Goal: Task Accomplishment & Management: Manage account settings

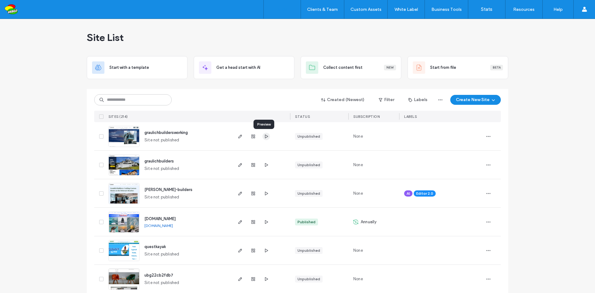
click at [264, 135] on icon "button" at bounding box center [266, 136] width 5 height 5
click at [238, 134] on icon "button" at bounding box center [240, 136] width 5 height 5
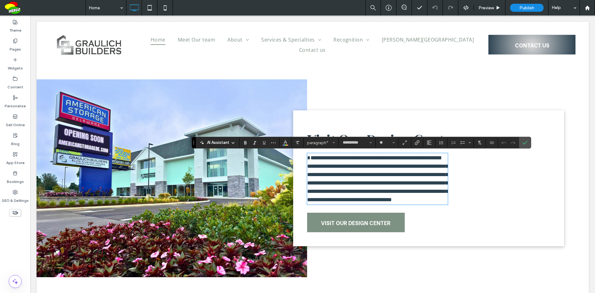
type input "**"
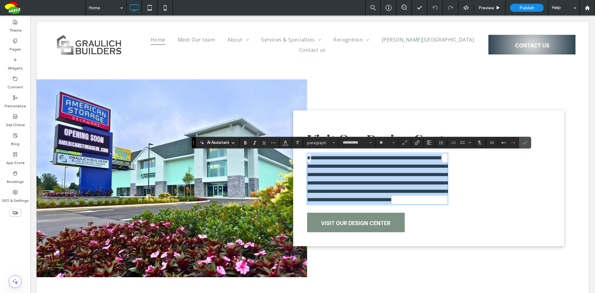
drag, startPoint x: 340, startPoint y: 217, endPoint x: 307, endPoint y: 161, distance: 64.8
click at [307, 161] on p "**********" at bounding box center [377, 179] width 141 height 50
click at [307, 161] on span "**********" at bounding box center [377, 178] width 141 height 47
drag, startPoint x: 338, startPoint y: 217, endPoint x: 307, endPoint y: 157, distance: 67.5
click at [307, 157] on p "**********" at bounding box center [377, 179] width 141 height 50
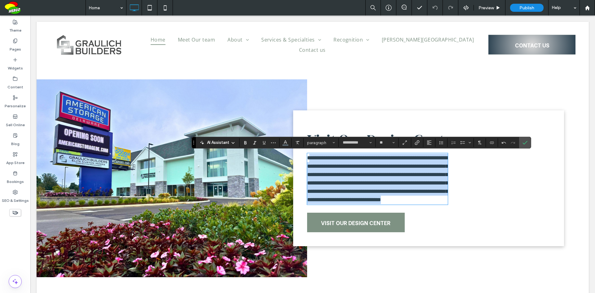
click at [315, 163] on span "**********" at bounding box center [377, 178] width 141 height 47
drag, startPoint x: 306, startPoint y: 158, endPoint x: 344, endPoint y: 219, distance: 72.2
click at [344, 204] on p "**********" at bounding box center [377, 179] width 141 height 50
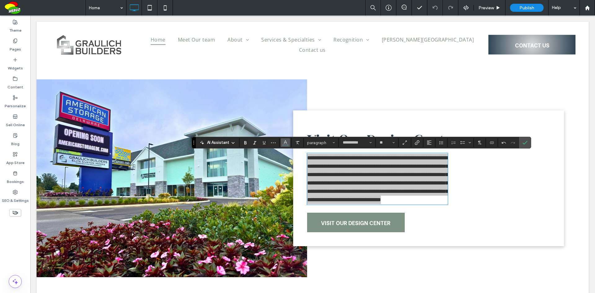
click at [285, 145] on span "Color" at bounding box center [285, 142] width 5 height 8
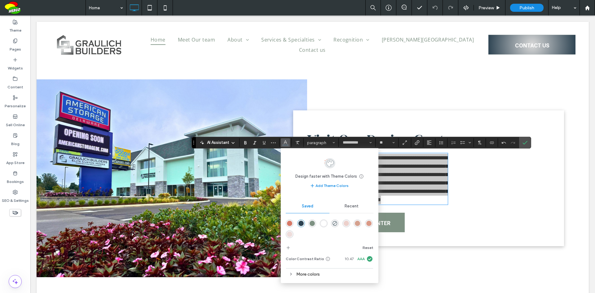
click at [301, 223] on div "rgba(44,66,81,1)" at bounding box center [300, 223] width 5 height 5
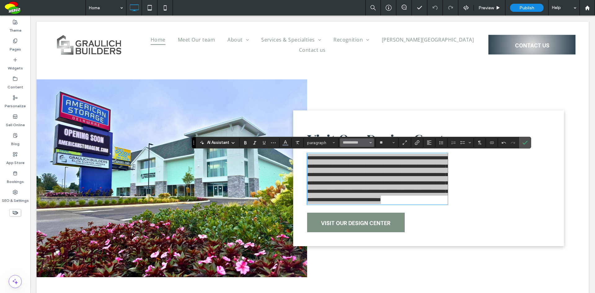
click at [372, 144] on button "**********" at bounding box center [357, 142] width 34 height 9
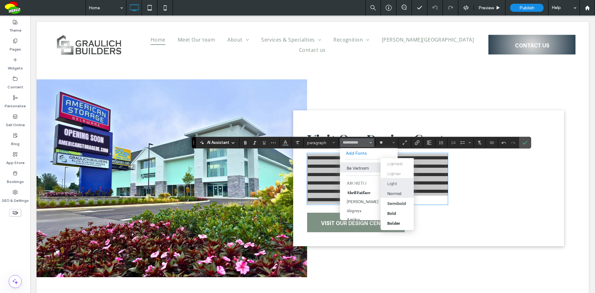
click at [393, 191] on div "Normal" at bounding box center [394, 193] width 14 height 6
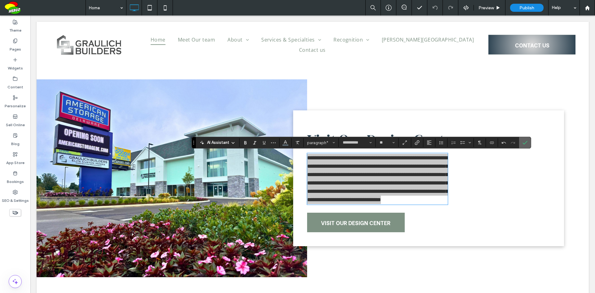
drag, startPoint x: 525, startPoint y: 141, endPoint x: 564, endPoint y: 132, distance: 40.7
click at [525, 141] on icon "Confirm" at bounding box center [524, 142] width 5 height 5
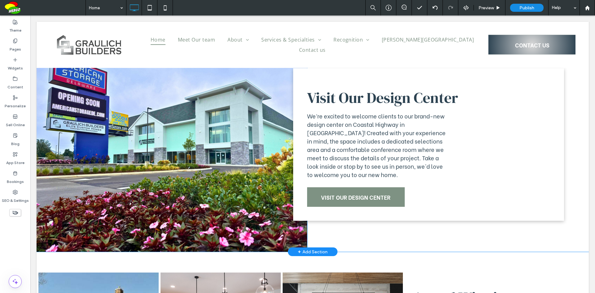
scroll to position [1209, 0]
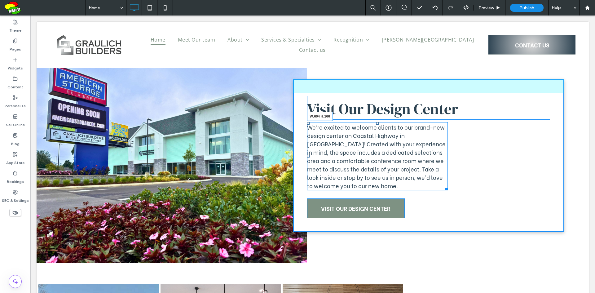
drag, startPoint x: 464, startPoint y: 188, endPoint x: 490, endPoint y: 188, distance: 26.6
click at [490, 188] on div "Visit Our Design Center We’re excited to welcome clients to our brand-new desig…" at bounding box center [428, 155] width 271 height 152
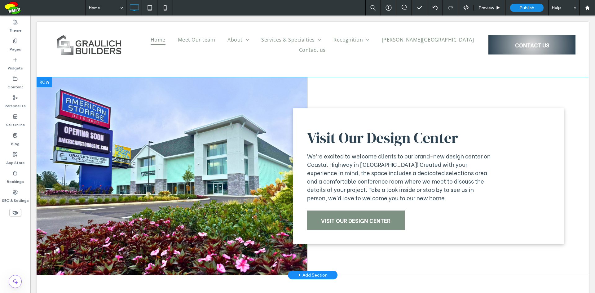
scroll to position [1178, 0]
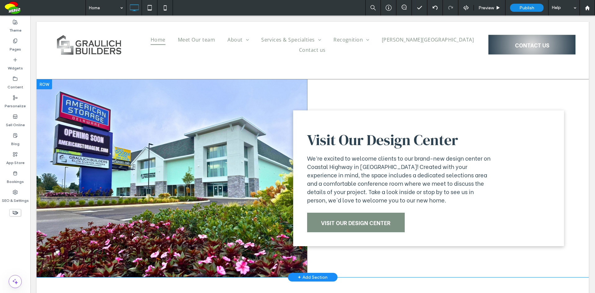
click at [245, 107] on div "Click To Paste" at bounding box center [172, 178] width 271 height 198
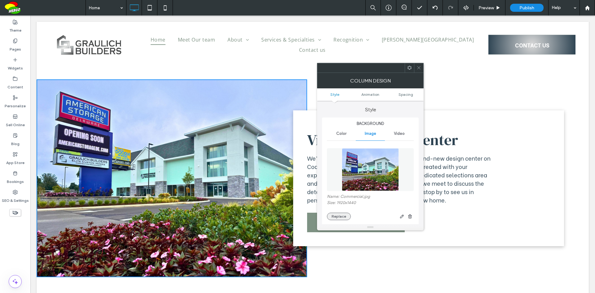
click at [342, 214] on button "Replace" at bounding box center [339, 216] width 24 height 7
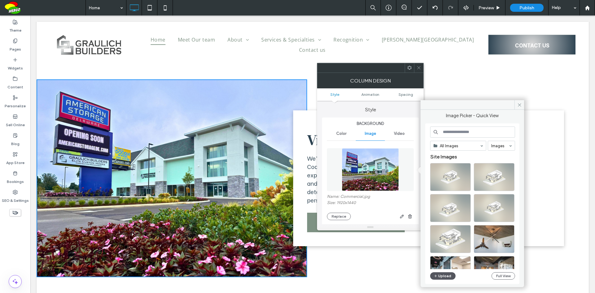
click at [446, 273] on button "Upload" at bounding box center [442, 275] width 25 height 7
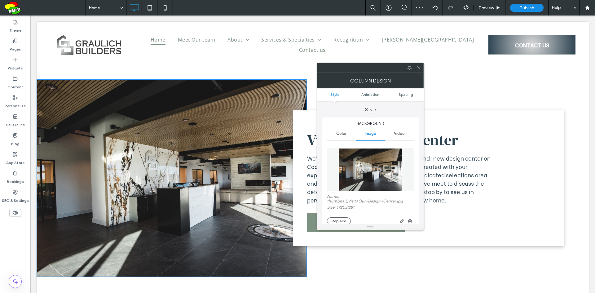
drag, startPoint x: 419, startPoint y: 68, endPoint x: 490, endPoint y: 84, distance: 72.9
click at [419, 68] on use at bounding box center [418, 67] width 3 height 3
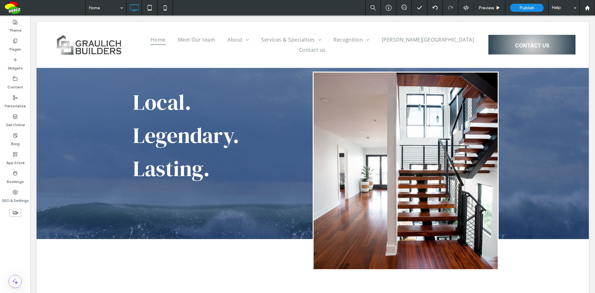
scroll to position [0, 0]
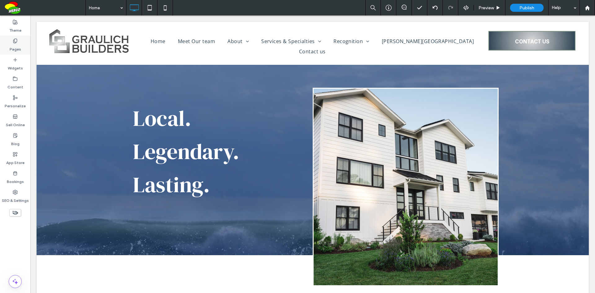
click at [17, 48] on label "Pages" at bounding box center [15, 47] width 11 height 9
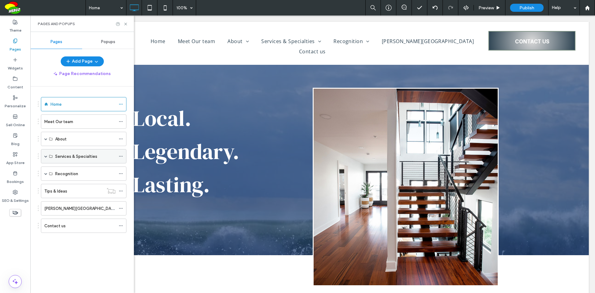
click at [71, 159] on label "Services & Specialties" at bounding box center [76, 156] width 42 height 11
click at [46, 157] on span at bounding box center [45, 156] width 3 height 3
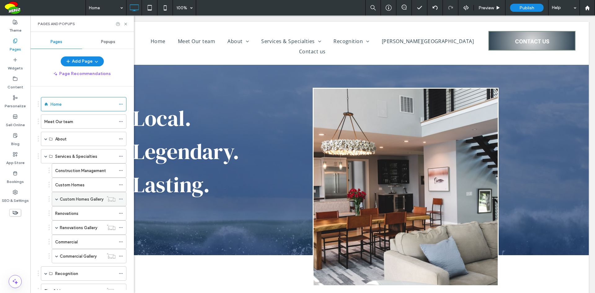
click at [87, 199] on label "Custom Homes Gallery" at bounding box center [82, 199] width 44 height 11
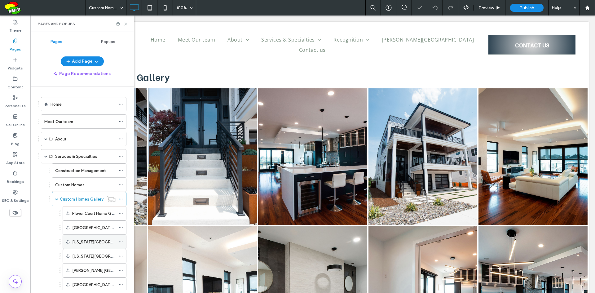
scroll to position [62, 0]
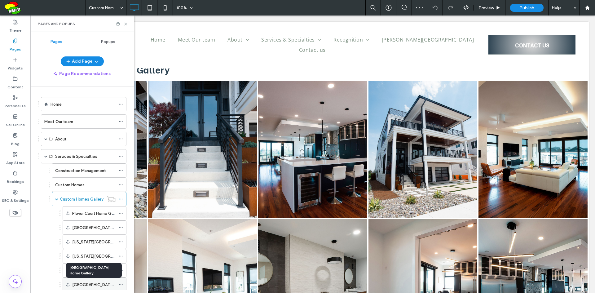
click at [97, 282] on label "West Side Drive Home Gallery" at bounding box center [106, 284] width 68 height 11
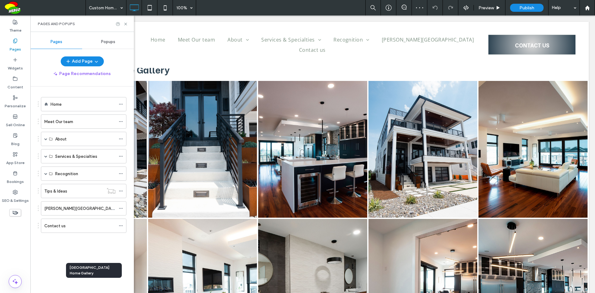
scroll to position [3437, 0]
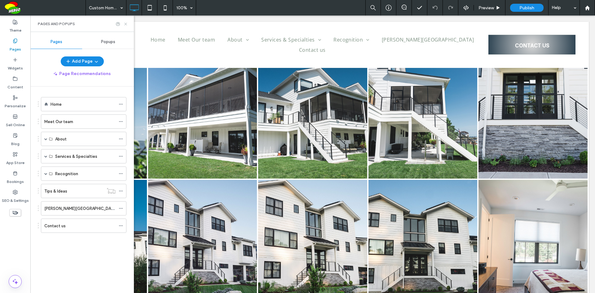
drag, startPoint x: 126, startPoint y: 25, endPoint x: 312, endPoint y: 89, distance: 196.3
click at [126, 25] on icon at bounding box center [125, 24] width 5 height 5
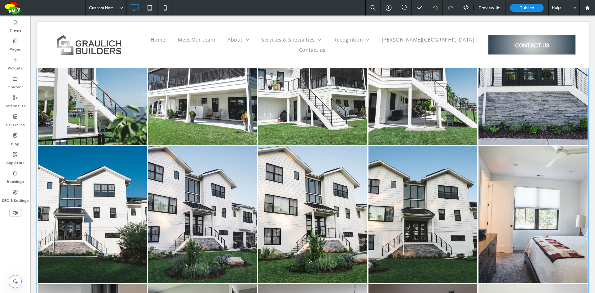
scroll to position [3468, 0]
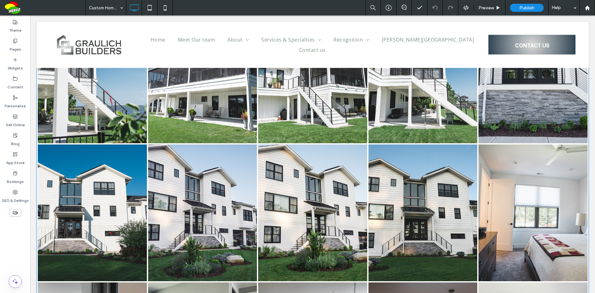
click at [381, 227] on link at bounding box center [422, 212] width 109 height 137
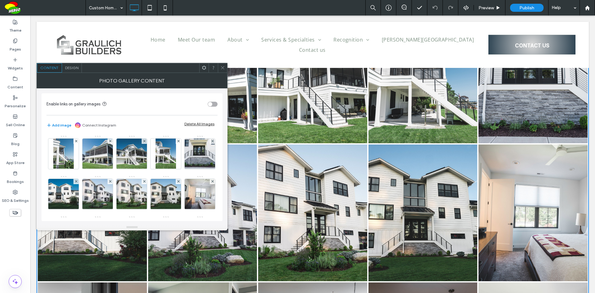
scroll to position [31, 0]
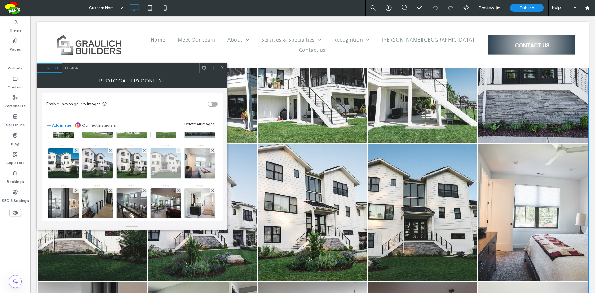
click at [177, 152] on icon at bounding box center [178, 150] width 2 height 2
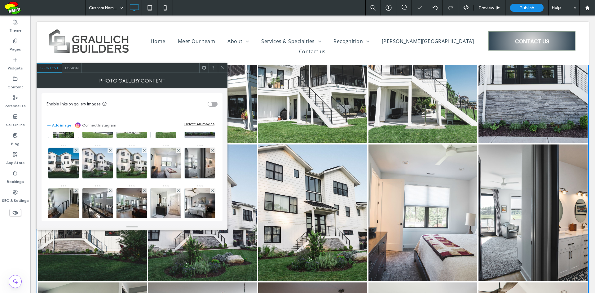
click at [222, 68] on icon at bounding box center [222, 67] width 5 height 5
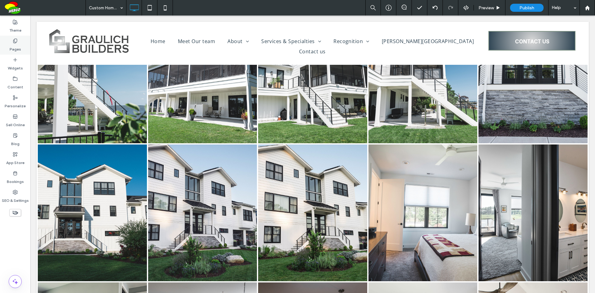
click at [21, 43] on div "Pages" at bounding box center [15, 45] width 30 height 19
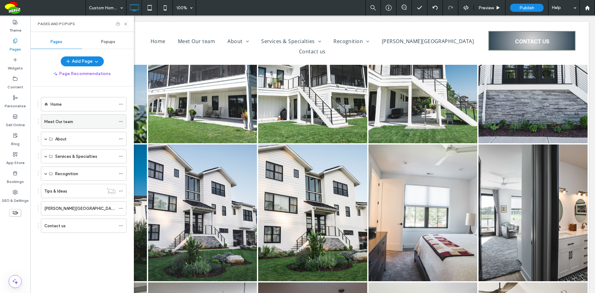
click at [62, 118] on label "Meet Our team" at bounding box center [58, 121] width 29 height 11
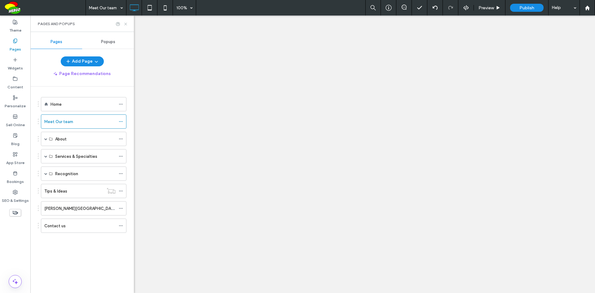
click at [126, 25] on icon at bounding box center [125, 24] width 5 height 5
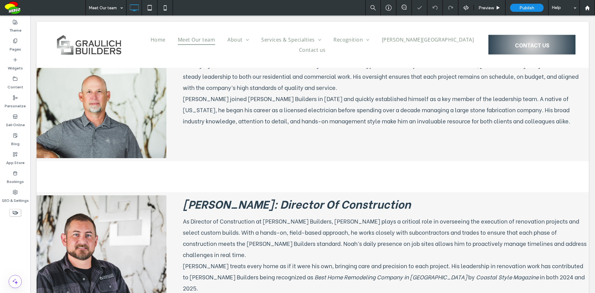
scroll to position [624, 0]
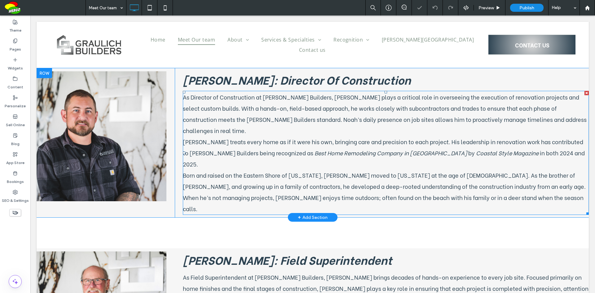
click at [233, 136] on p "Noah treats every home as if it were his own, bringing care and precision to ea…" at bounding box center [386, 152] width 406 height 33
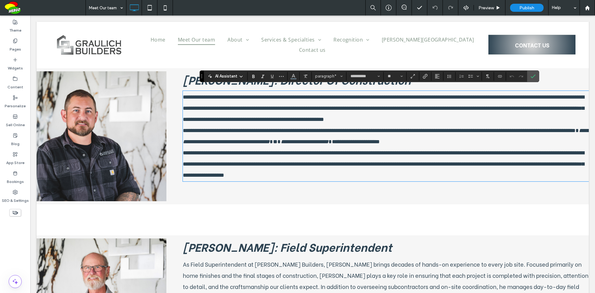
scroll to position [0, 0]
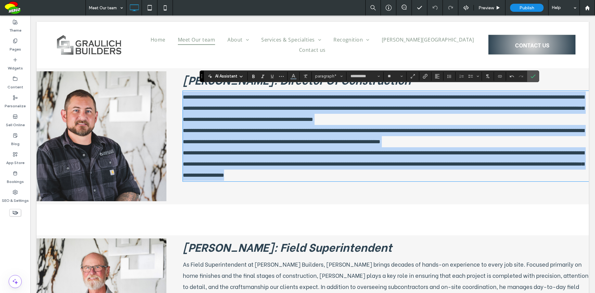
drag, startPoint x: 445, startPoint y: 173, endPoint x: 169, endPoint y: 96, distance: 286.3
click at [169, 96] on div "**********" at bounding box center [313, 136] width 552 height 136
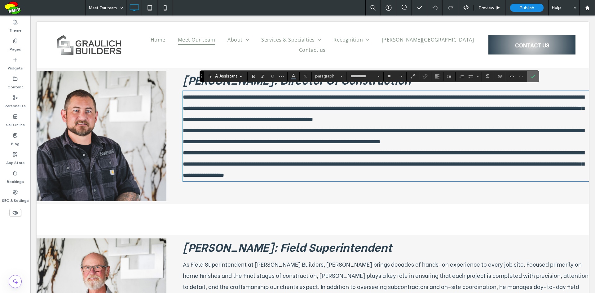
click at [534, 77] on icon "Confirm" at bounding box center [533, 76] width 5 height 5
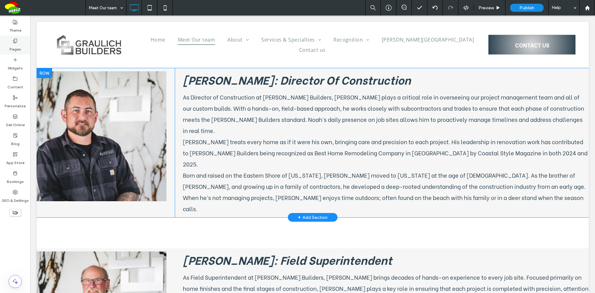
click at [21, 43] on div "Pages" at bounding box center [15, 45] width 30 height 19
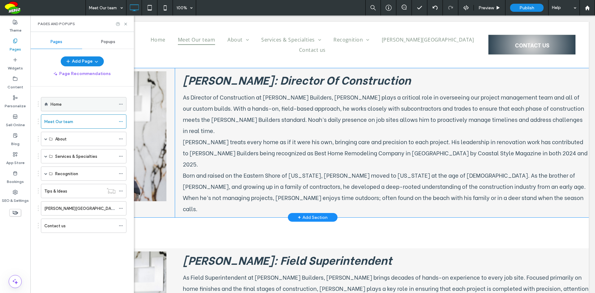
click at [77, 105] on div "Home" at bounding box center [83, 104] width 65 height 7
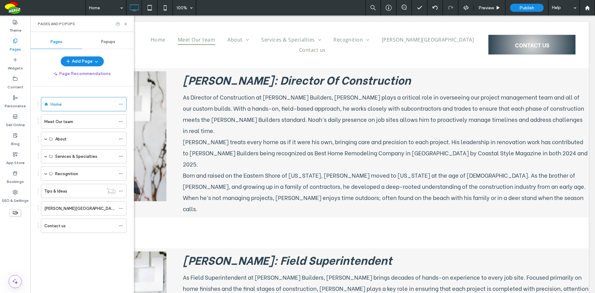
click at [125, 24] on use at bounding box center [125, 24] width 2 height 2
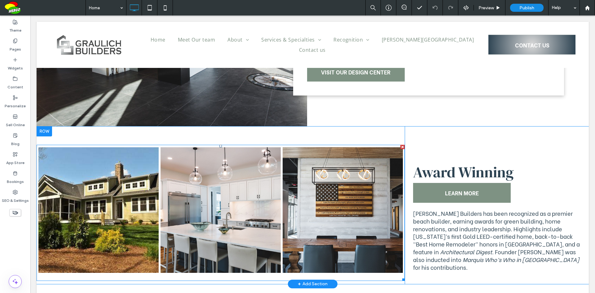
scroll to position [1425, 0]
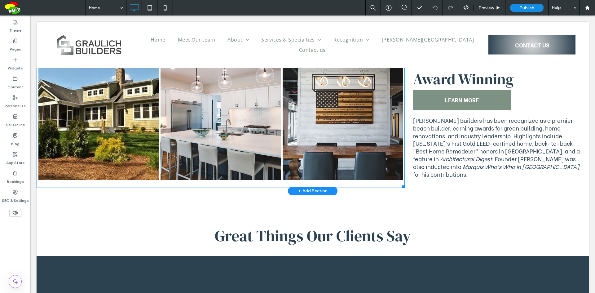
click at [108, 145] on link at bounding box center [98, 117] width 127 height 133
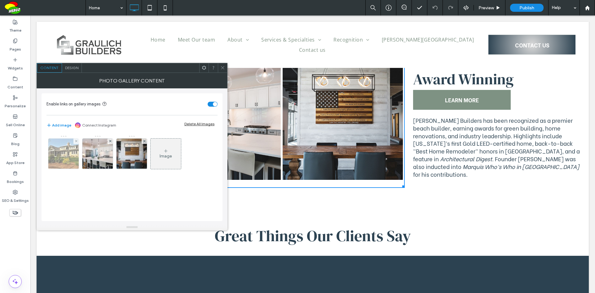
click at [61, 152] on img at bounding box center [63, 154] width 41 height 30
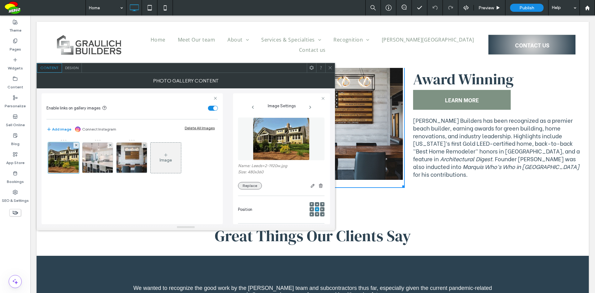
click at [255, 186] on button "Replace" at bounding box center [250, 185] width 24 height 7
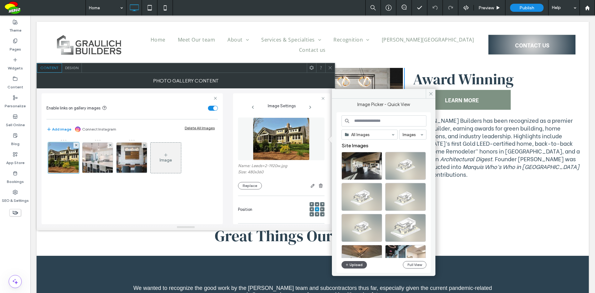
click at [359, 265] on button "Upload" at bounding box center [353, 264] width 25 height 7
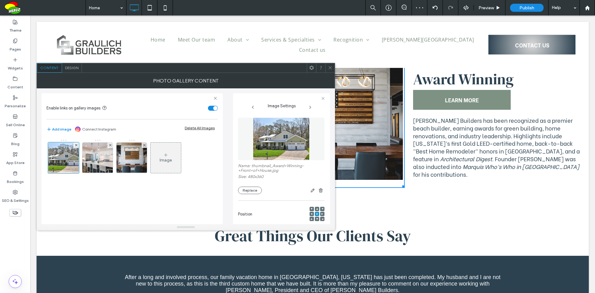
drag, startPoint x: 332, startPoint y: 69, endPoint x: 326, endPoint y: 55, distance: 14.9
click at [332, 69] on icon at bounding box center [330, 67] width 5 height 5
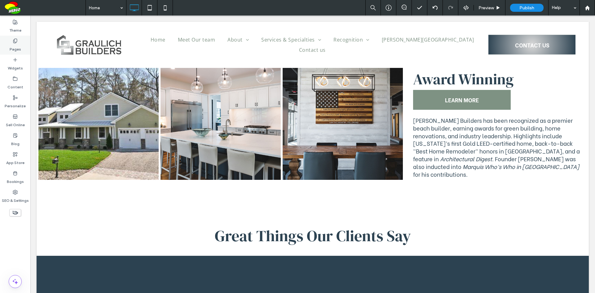
click at [22, 48] on div "Pages" at bounding box center [15, 45] width 30 height 19
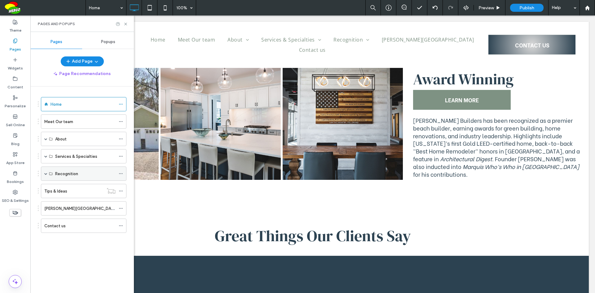
click at [45, 173] on span at bounding box center [45, 173] width 3 height 3
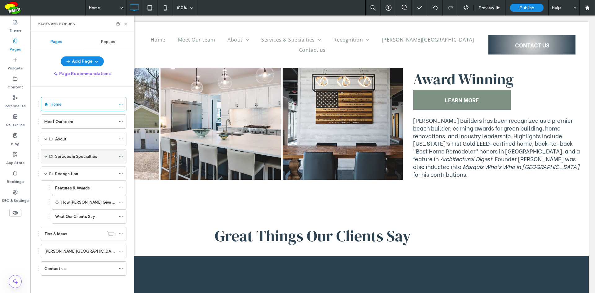
click at [46, 157] on span at bounding box center [45, 156] width 3 height 3
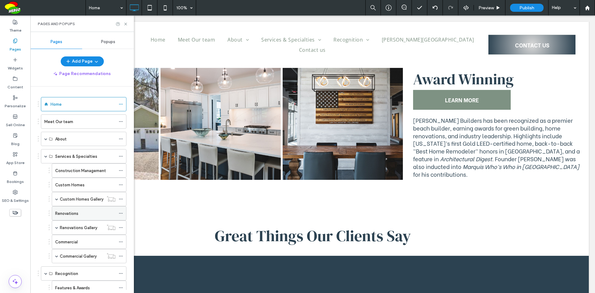
click at [80, 215] on div "Renovations" at bounding box center [85, 213] width 60 height 7
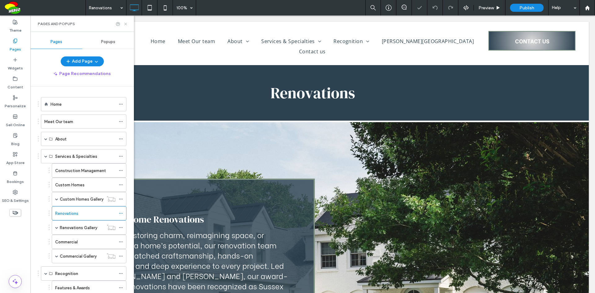
drag, startPoint x: 125, startPoint y: 24, endPoint x: 500, endPoint y: 87, distance: 380.1
click at [125, 24] on icon at bounding box center [125, 24] width 5 height 5
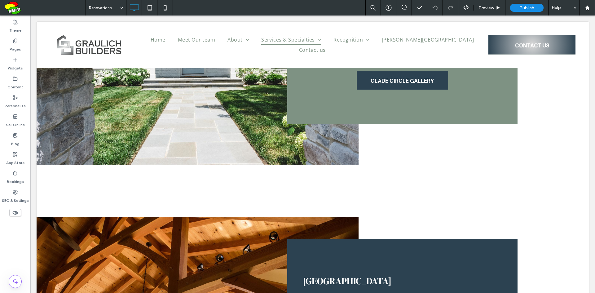
scroll to position [503, 0]
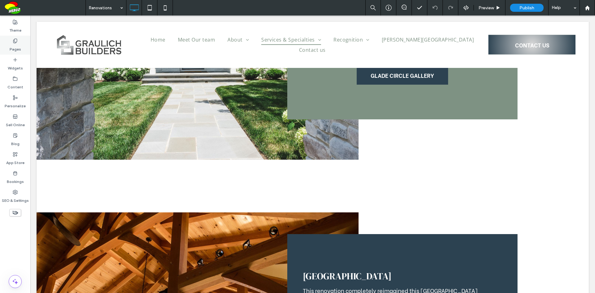
click at [12, 46] on label "Pages" at bounding box center [15, 47] width 11 height 9
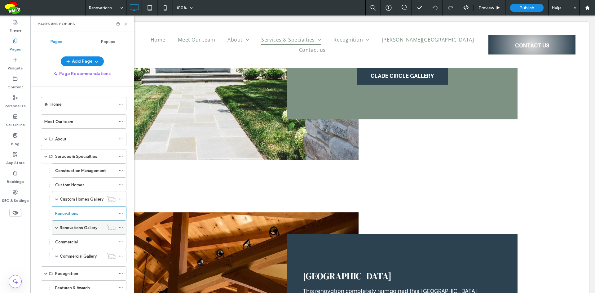
scroll to position [62, 0]
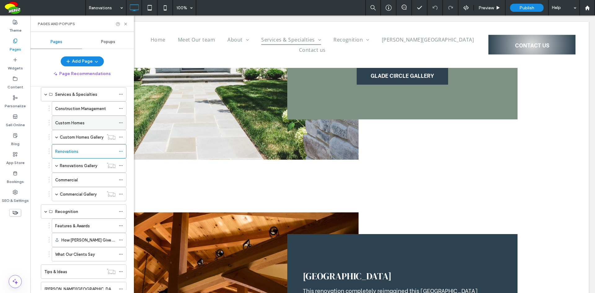
click at [75, 123] on label "Custom Homes" at bounding box center [69, 122] width 29 height 11
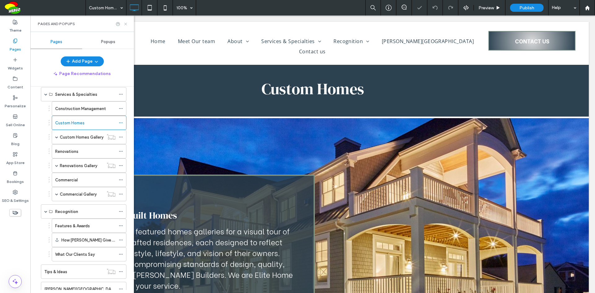
click at [126, 25] on icon at bounding box center [125, 24] width 5 height 5
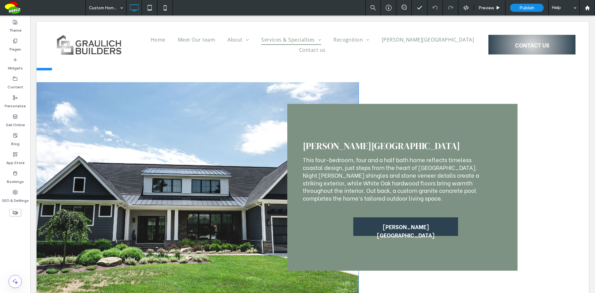
scroll to position [1445, 0]
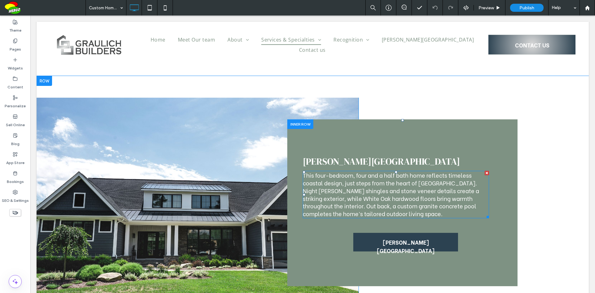
click at [396, 207] on span "This four-bedroom, four and a half bath home reflects timeless coastal design, …" at bounding box center [391, 194] width 176 height 47
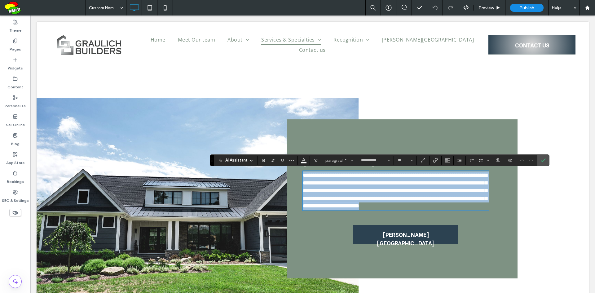
click at [392, 206] on span "**********" at bounding box center [395, 190] width 184 height 36
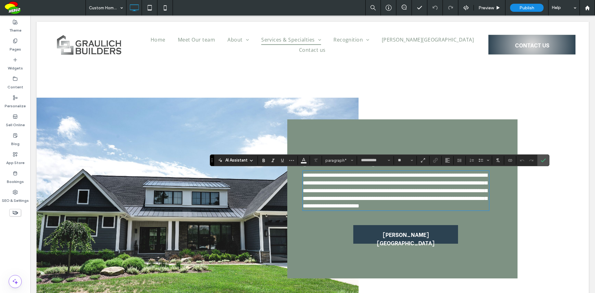
click at [390, 207] on span "**********" at bounding box center [395, 190] width 184 height 36
click at [394, 206] on span "**********" at bounding box center [395, 190] width 184 height 36
click at [25, 51] on div "Pages" at bounding box center [15, 45] width 30 height 19
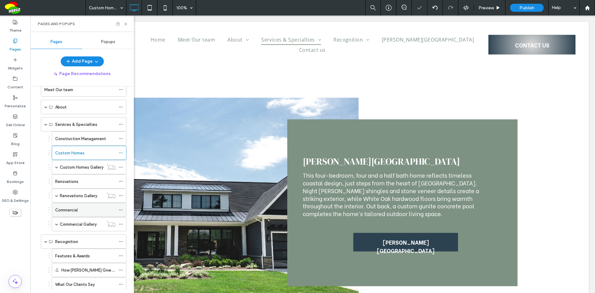
scroll to position [62, 0]
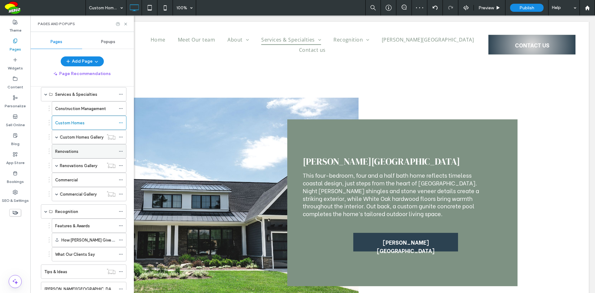
click at [85, 152] on div "Renovations" at bounding box center [85, 151] width 60 height 7
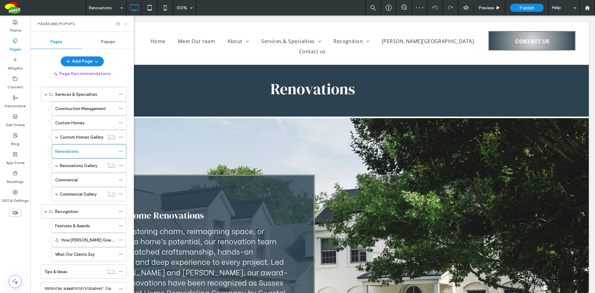
drag, startPoint x: 125, startPoint y: 24, endPoint x: 226, endPoint y: 46, distance: 103.2
click at [125, 24] on icon at bounding box center [125, 24] width 5 height 5
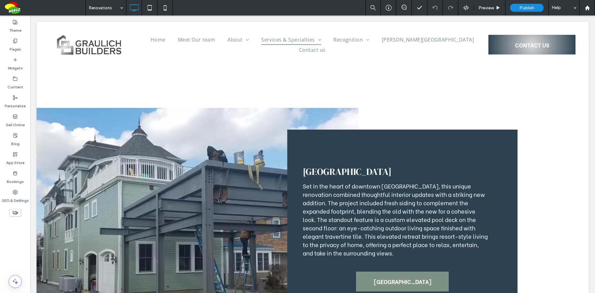
scroll to position [930, 0]
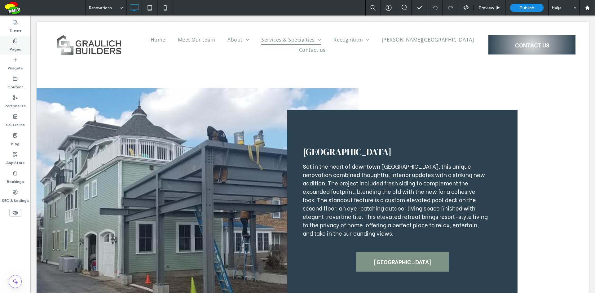
click at [24, 50] on div "Pages" at bounding box center [15, 45] width 30 height 19
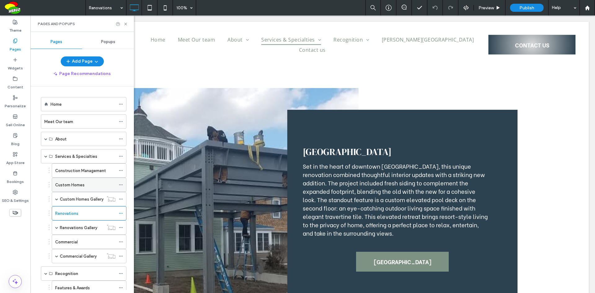
click at [79, 187] on label "Custom Homes" at bounding box center [69, 184] width 29 height 11
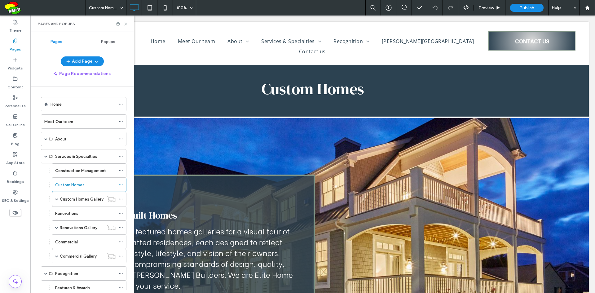
scroll to position [0, 0]
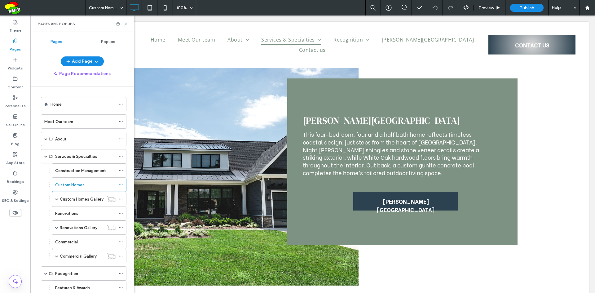
scroll to position [1506, 0]
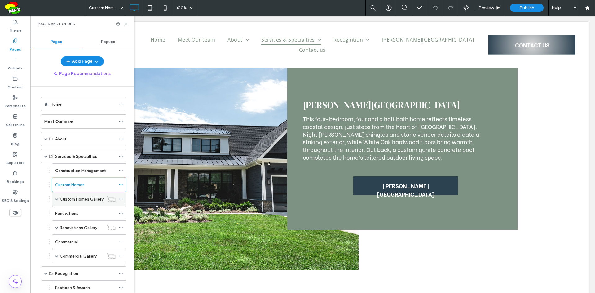
click at [68, 199] on label "Custom Homes Gallery" at bounding box center [82, 199] width 44 height 11
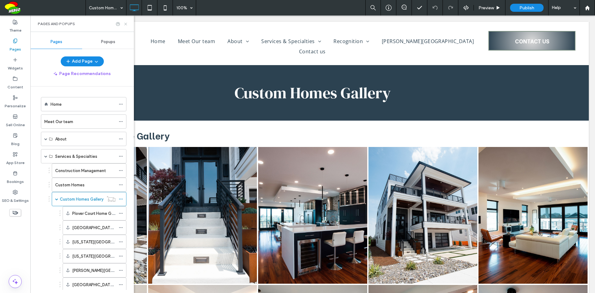
click at [126, 24] on use at bounding box center [125, 24] width 2 height 2
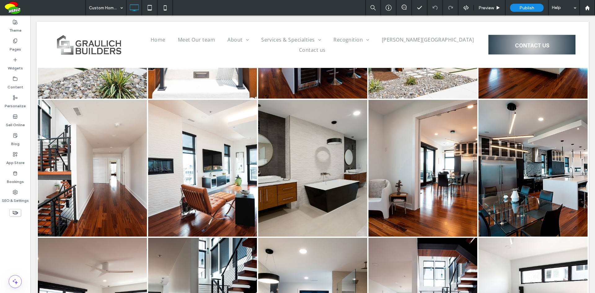
scroll to position [155, 0]
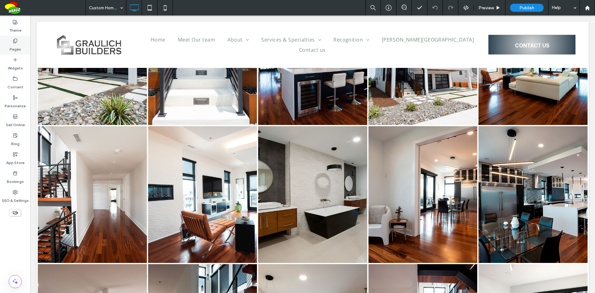
click at [20, 47] on label "Pages" at bounding box center [15, 47] width 11 height 9
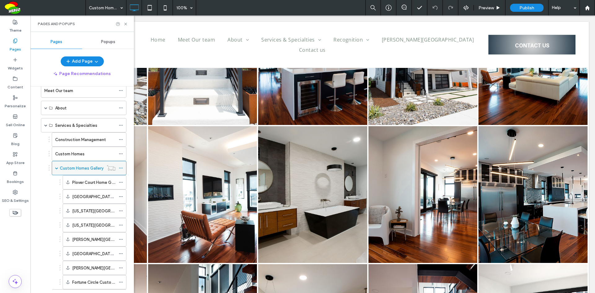
scroll to position [124, 0]
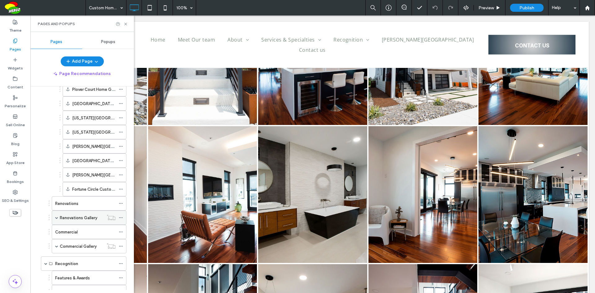
click at [82, 216] on label "Renovations Gallery" at bounding box center [78, 217] width 37 height 11
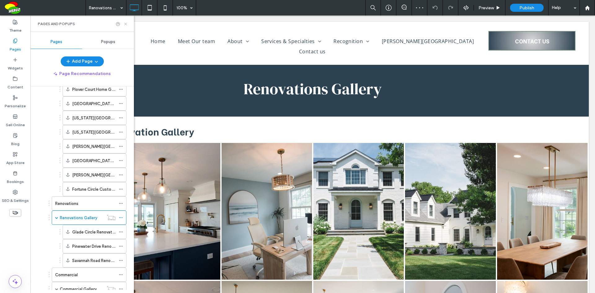
click at [125, 24] on use at bounding box center [125, 24] width 2 height 2
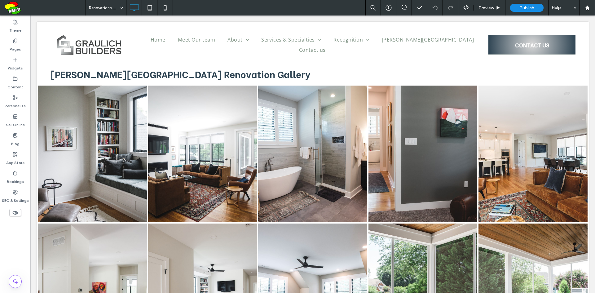
scroll to position [853, 0]
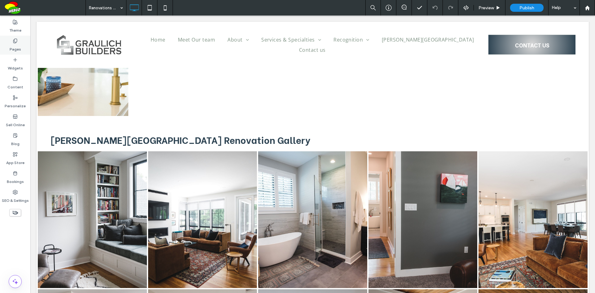
click at [20, 47] on label "Pages" at bounding box center [15, 47] width 11 height 9
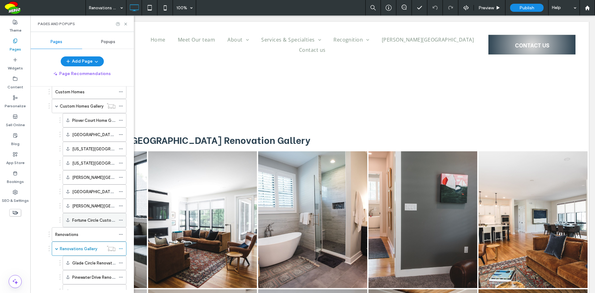
scroll to position [124, 0]
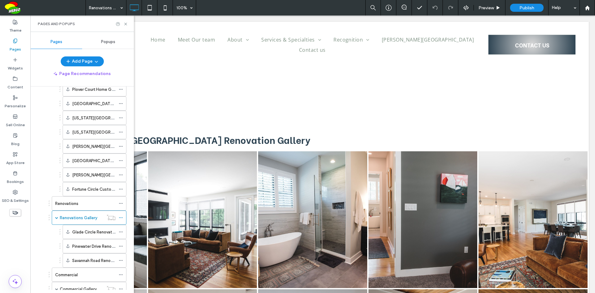
click at [90, 201] on div "Renovations" at bounding box center [85, 203] width 60 height 7
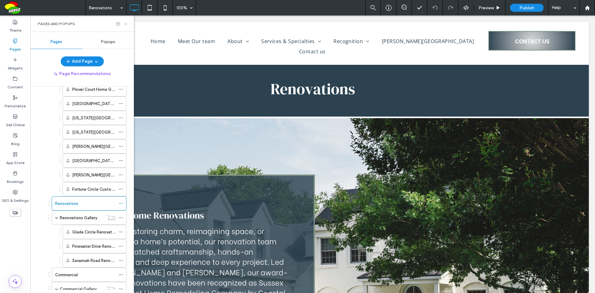
scroll to position [0, 0]
click at [126, 25] on icon at bounding box center [125, 24] width 5 height 5
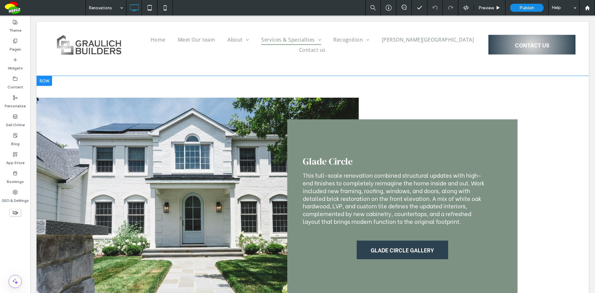
scroll to position [328, 0]
click at [20, 47] on label "Pages" at bounding box center [15, 47] width 11 height 9
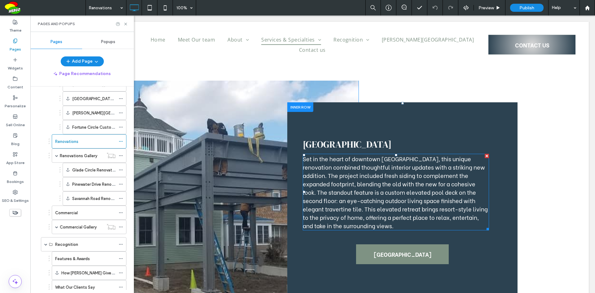
scroll to position [948, 0]
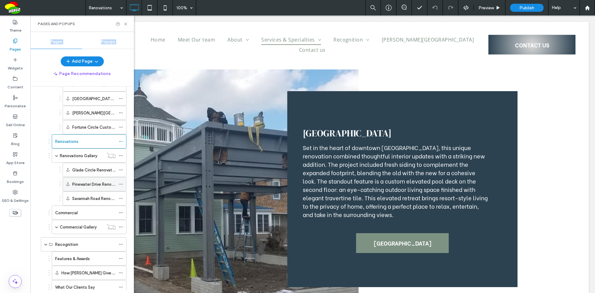
drag, startPoint x: 126, startPoint y: 23, endPoint x: 101, endPoint y: 187, distance: 165.5
click at [101, 187] on div "Pages and Popups Pages Popups Add Page Page Recommendations Home Meet Our team …" at bounding box center [81, 153] width 103 height 277
click at [80, 155] on label "Renovations Gallery" at bounding box center [78, 155] width 37 height 11
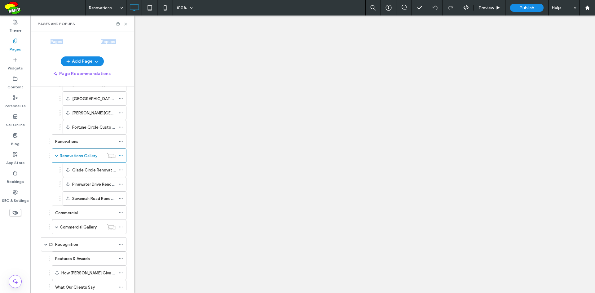
click at [125, 24] on div at bounding box center [297, 146] width 595 height 293
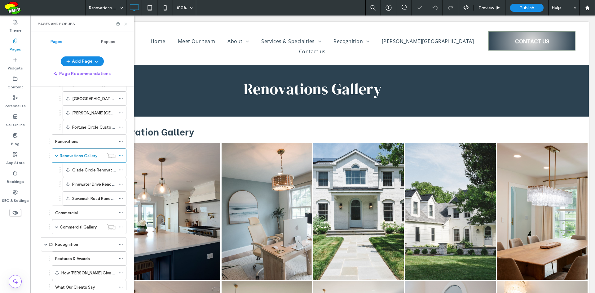
drag, startPoint x: 125, startPoint y: 24, endPoint x: 336, endPoint y: 73, distance: 217.1
click at [125, 24] on icon at bounding box center [125, 24] width 5 height 5
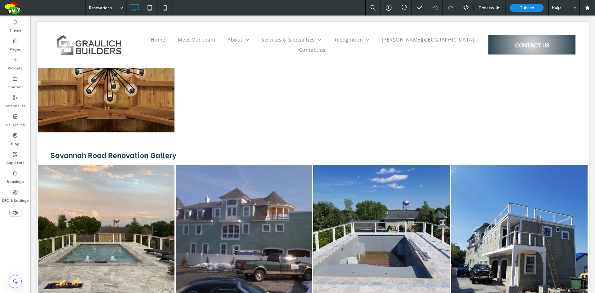
scroll to position [3902, 0]
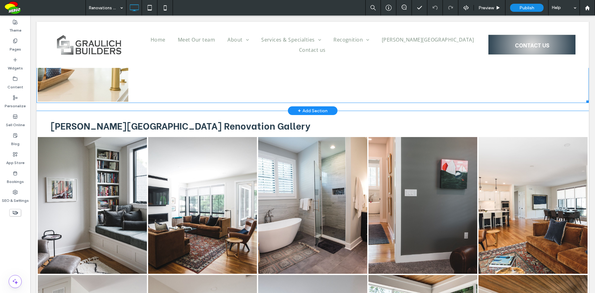
scroll to position [868, 0]
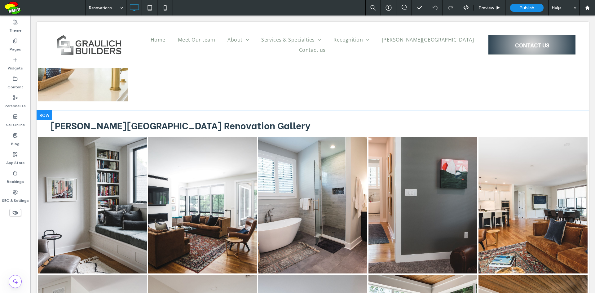
click at [48, 117] on div at bounding box center [44, 115] width 15 height 10
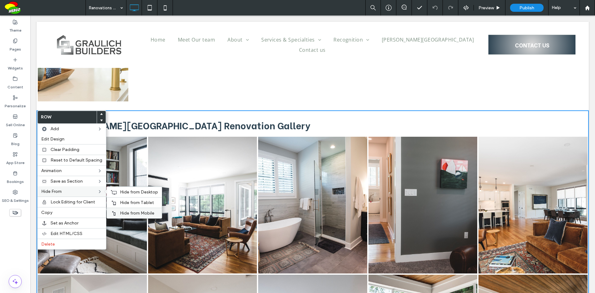
click at [139, 209] on div "Hide from Mobile" at bounding box center [134, 213] width 55 height 11
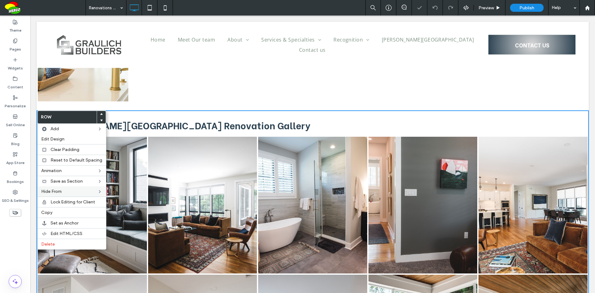
click at [138, 203] on link at bounding box center [92, 205] width 109 height 137
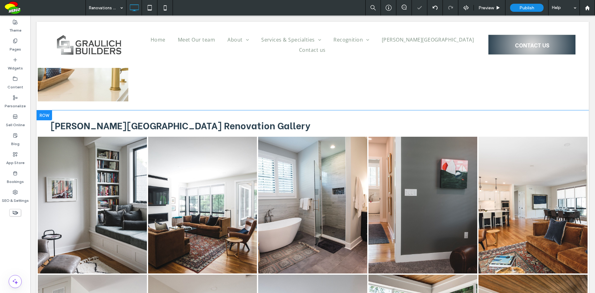
click at [48, 117] on div at bounding box center [44, 115] width 15 height 10
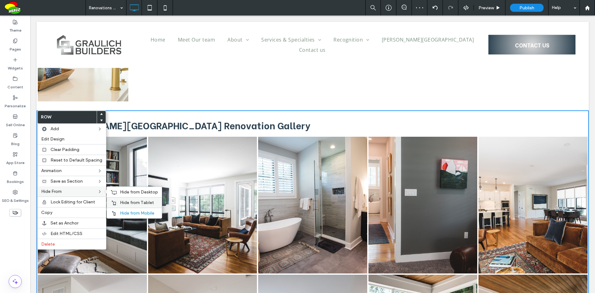
click at [133, 202] on span "Hide from Tablet" at bounding box center [137, 202] width 34 height 5
click at [136, 192] on span "Hide from Desktop" at bounding box center [139, 191] width 38 height 5
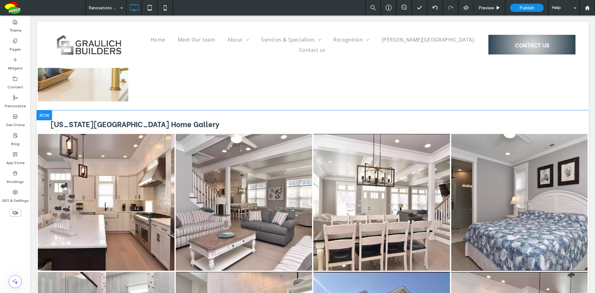
click at [48, 115] on div at bounding box center [44, 115] width 15 height 10
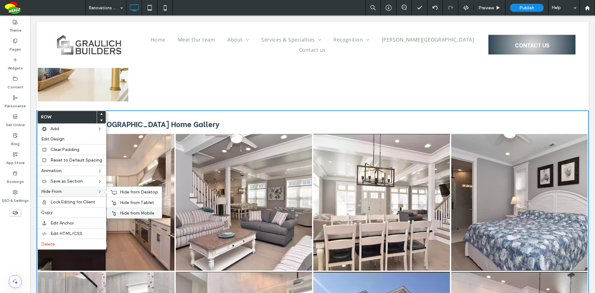
click at [120, 210] on span "Hide from Mobile" at bounding box center [137, 212] width 34 height 5
click at [123, 201] on span "Hide from Tablet" at bounding box center [137, 202] width 34 height 5
click at [126, 191] on span "Hide from Desktop" at bounding box center [139, 191] width 38 height 5
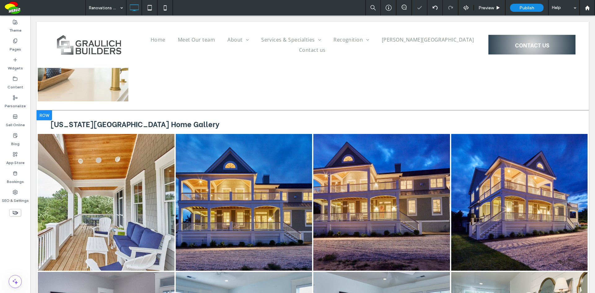
click at [45, 114] on div at bounding box center [44, 115] width 15 height 10
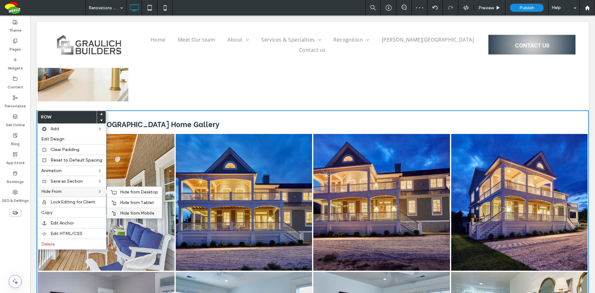
click at [121, 210] on div "Hide from Mobile" at bounding box center [134, 213] width 55 height 11
click at [123, 205] on span "Hide from Tablet" at bounding box center [137, 202] width 34 height 5
click at [127, 190] on span "Hide from Desktop" at bounding box center [139, 191] width 38 height 5
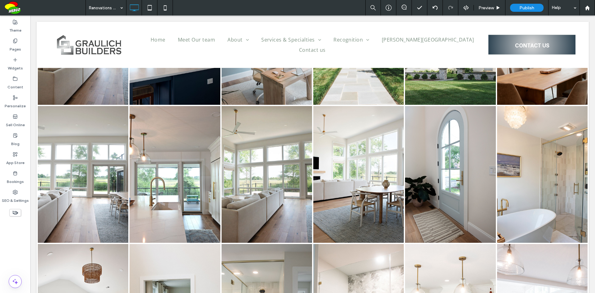
scroll to position [0, 0]
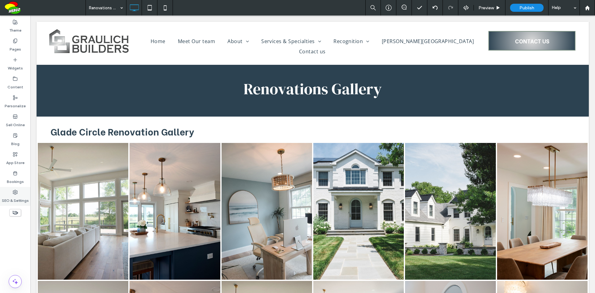
click at [27, 197] on label "SEO & Settings" at bounding box center [15, 199] width 27 height 9
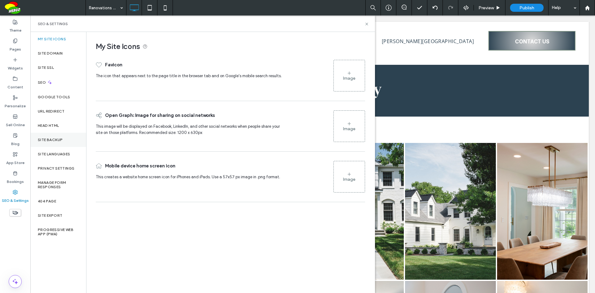
click at [57, 136] on div "Site Backup" at bounding box center [58, 140] width 56 height 14
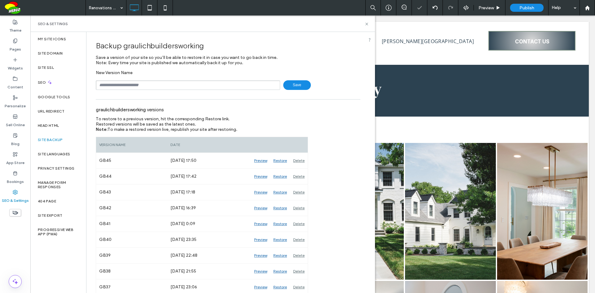
click at [194, 84] on input "text" at bounding box center [188, 85] width 184 height 10
drag, startPoint x: 290, startPoint y: 85, endPoint x: 136, endPoint y: 72, distance: 154.6
click at [136, 72] on div "**********" at bounding box center [228, 80] width 265 height 20
click at [159, 85] on input "**********" at bounding box center [188, 85] width 184 height 10
type input "**********"
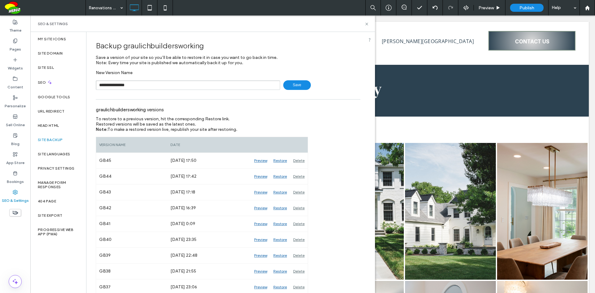
click at [302, 84] on span "Save" at bounding box center [297, 85] width 28 height 10
click at [367, 24] on use at bounding box center [366, 24] width 2 height 2
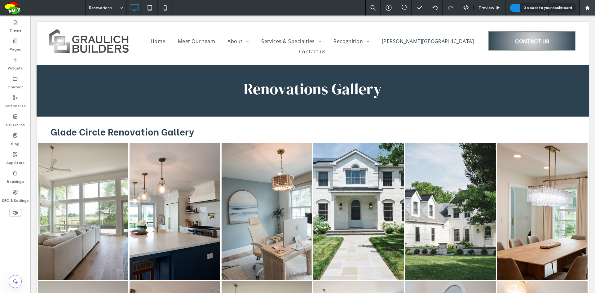
click at [586, 8] on use at bounding box center [587, 7] width 5 height 5
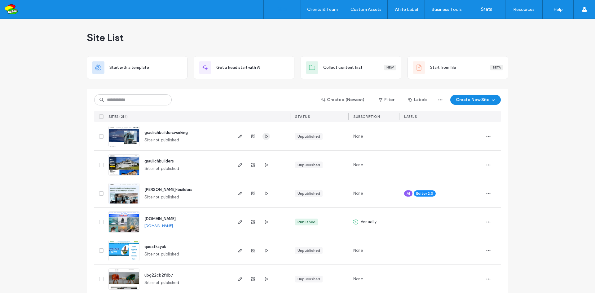
drag, startPoint x: 0, startPoint y: 0, endPoint x: 264, endPoint y: 136, distance: 297.1
click at [264, 138] on icon "button" at bounding box center [266, 136] width 5 height 5
click at [124, 103] on input at bounding box center [132, 99] width 77 height 11
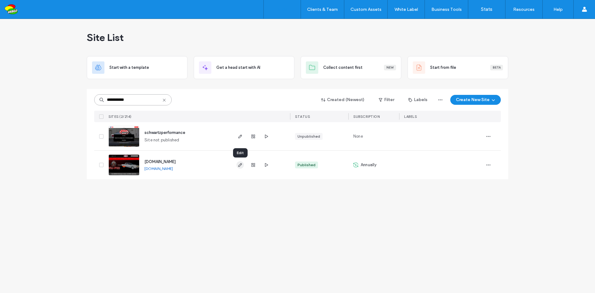
type input "**********"
click at [240, 165] on use "button" at bounding box center [240, 165] width 4 height 4
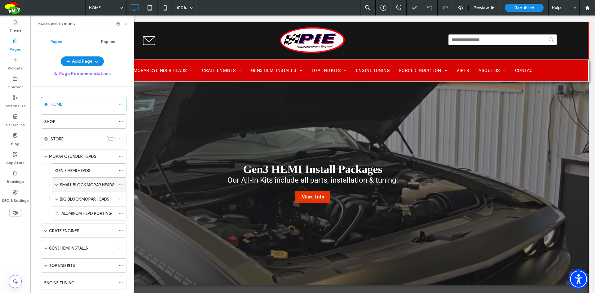
click at [57, 185] on span at bounding box center [56, 184] width 3 height 3
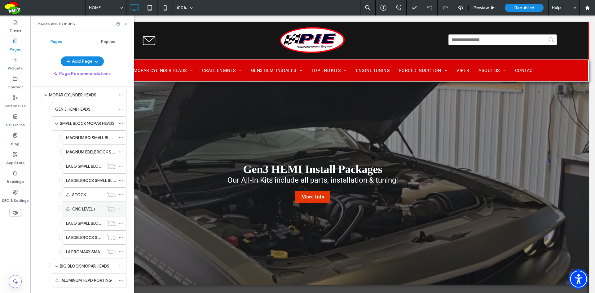
scroll to position [62, 0]
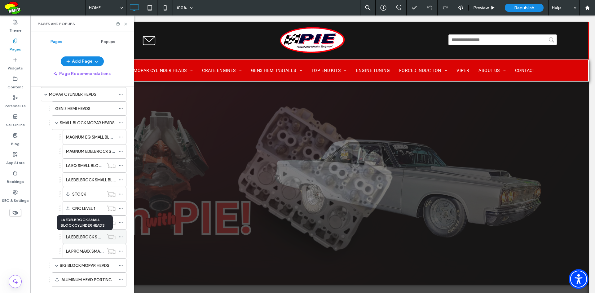
click at [87, 235] on label "LA EDELBROCK SMALL BLOCK CYLINDER HEADS" at bounding box center [110, 236] width 88 height 11
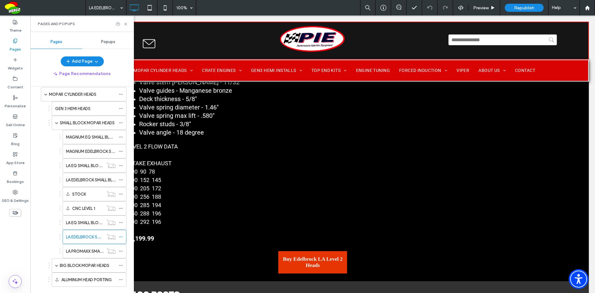
scroll to position [1024, 0]
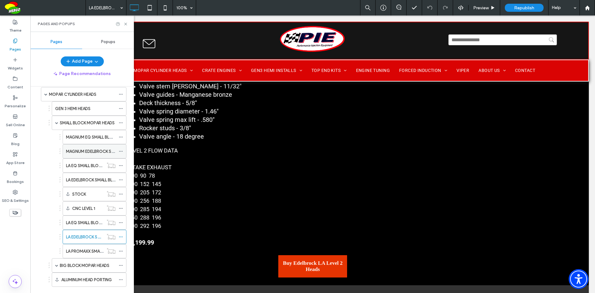
click at [93, 153] on label "MAGNUM EDELBROCK SMALL BLOCK CYLINDER HEADS" at bounding box center [117, 151] width 102 height 11
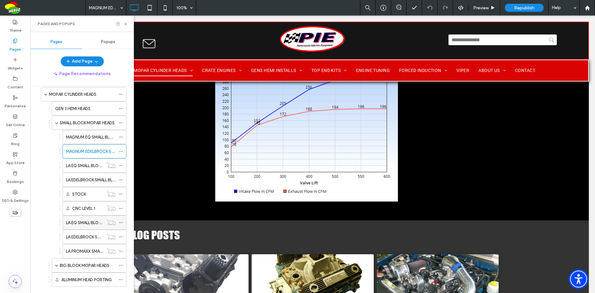
scroll to position [93, 0]
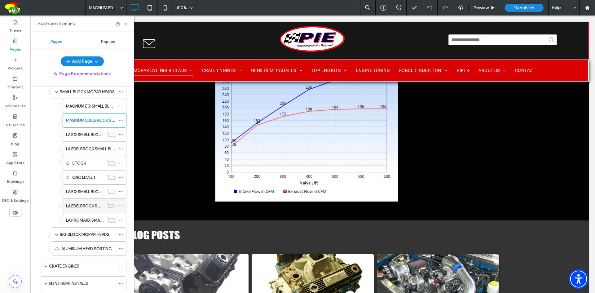
click at [87, 203] on label "LA EDELBROCK SMALL BLOCK CYLINDER HEADS" at bounding box center [110, 205] width 88 height 11
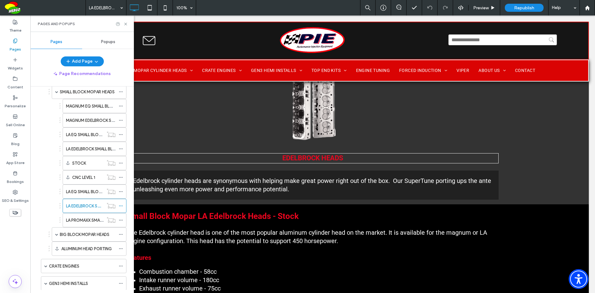
scroll to position [56, 0]
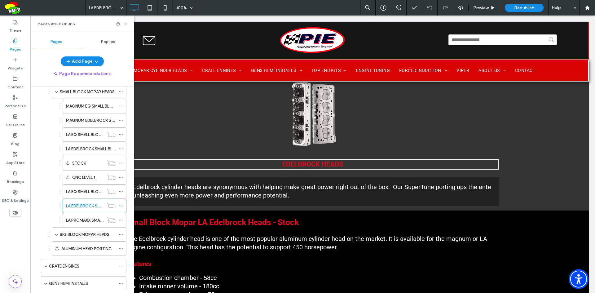
click at [127, 24] on icon at bounding box center [125, 24] width 5 height 5
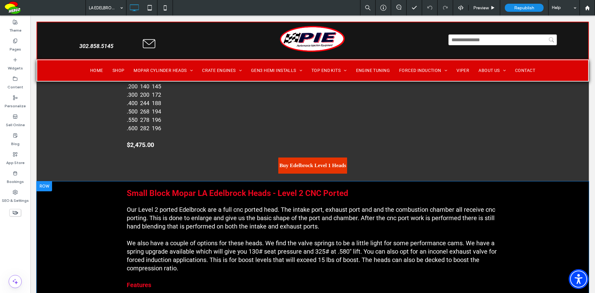
scroll to position [780, 0]
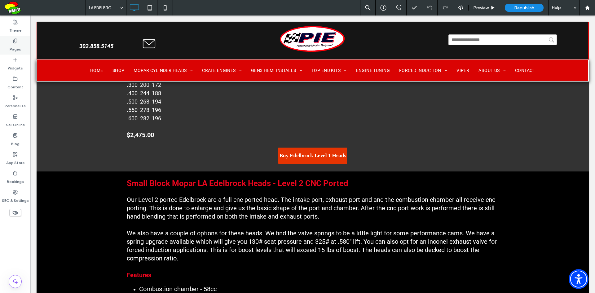
click at [20, 53] on div "Pages" at bounding box center [15, 45] width 30 height 19
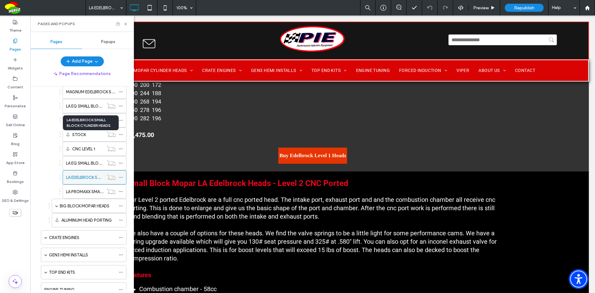
scroll to position [124, 0]
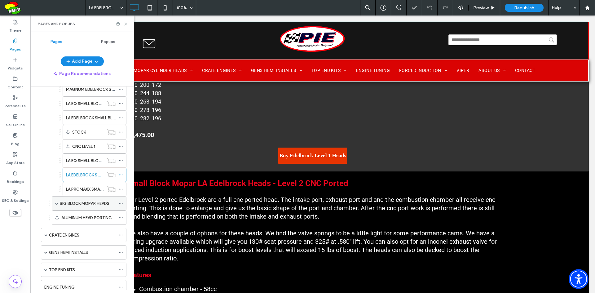
click at [56, 204] on span at bounding box center [56, 203] width 3 height 3
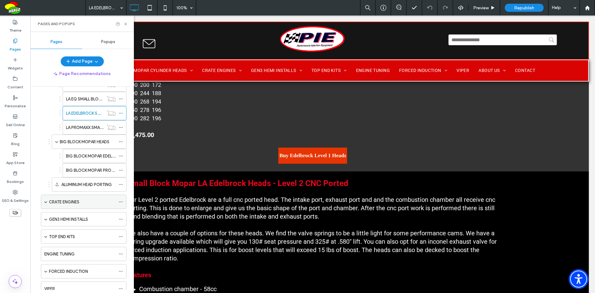
scroll to position [186, 0]
click at [90, 186] on label "ALUMINUM HEAD PORTING" at bounding box center [86, 184] width 51 height 11
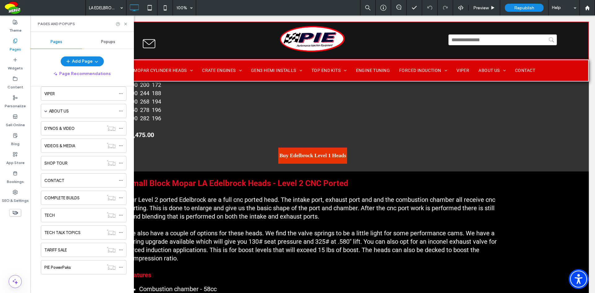
scroll to position [167, 0]
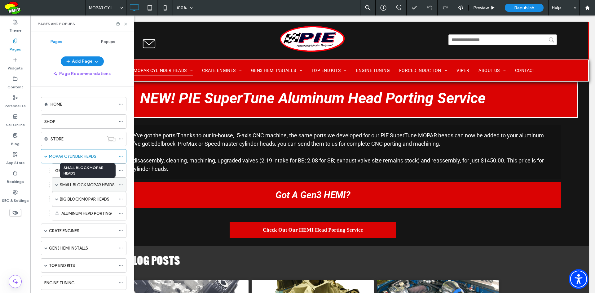
click at [68, 181] on label "SMALL BLOCK MOPAR HEADS" at bounding box center [87, 184] width 55 height 11
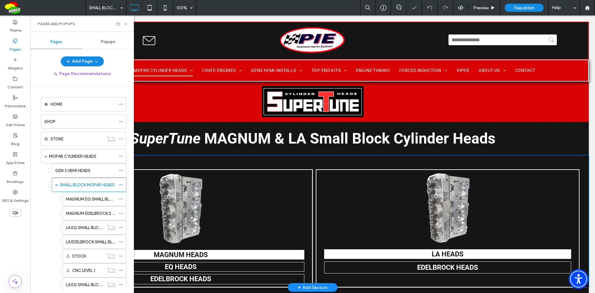
scroll to position [31, 0]
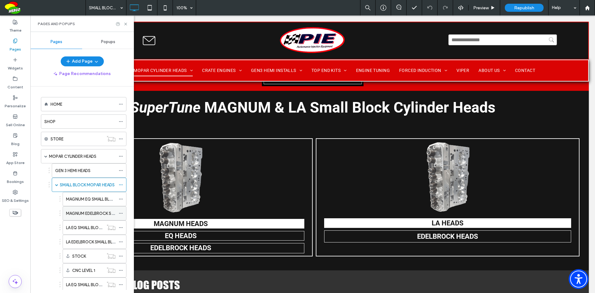
click at [99, 210] on label "MAGNUM EDELBROCK SMALL BLOCK CYLINDER HEADS" at bounding box center [117, 213] width 102 height 11
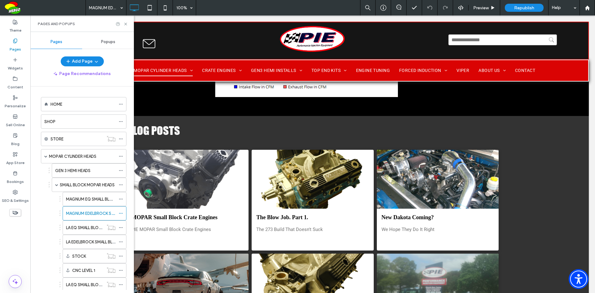
scroll to position [1116, 0]
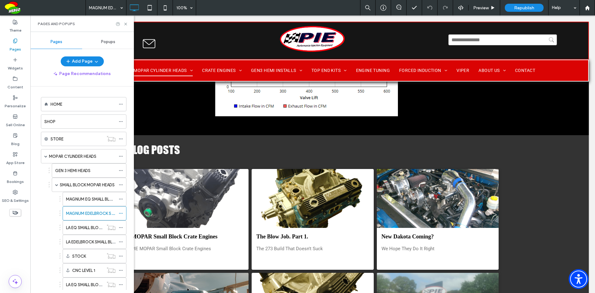
drag, startPoint x: 17, startPoint y: 213, endPoint x: 557, endPoint y: 197, distance: 541.0
click at [17, 213] on use at bounding box center [15, 213] width 6 height 4
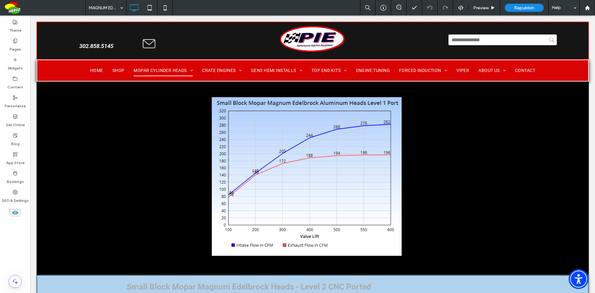
scroll to position [1919, 0]
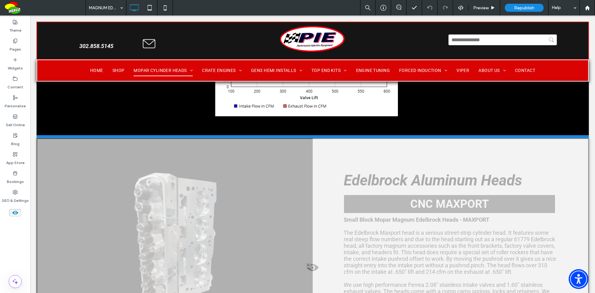
click at [15, 211] on icon at bounding box center [15, 212] width 7 height 7
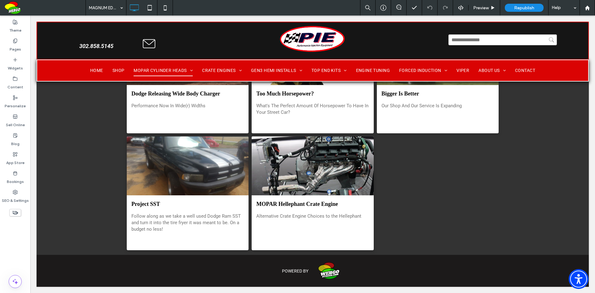
scroll to position [1116, 0]
